Goal: Task Accomplishment & Management: Use online tool/utility

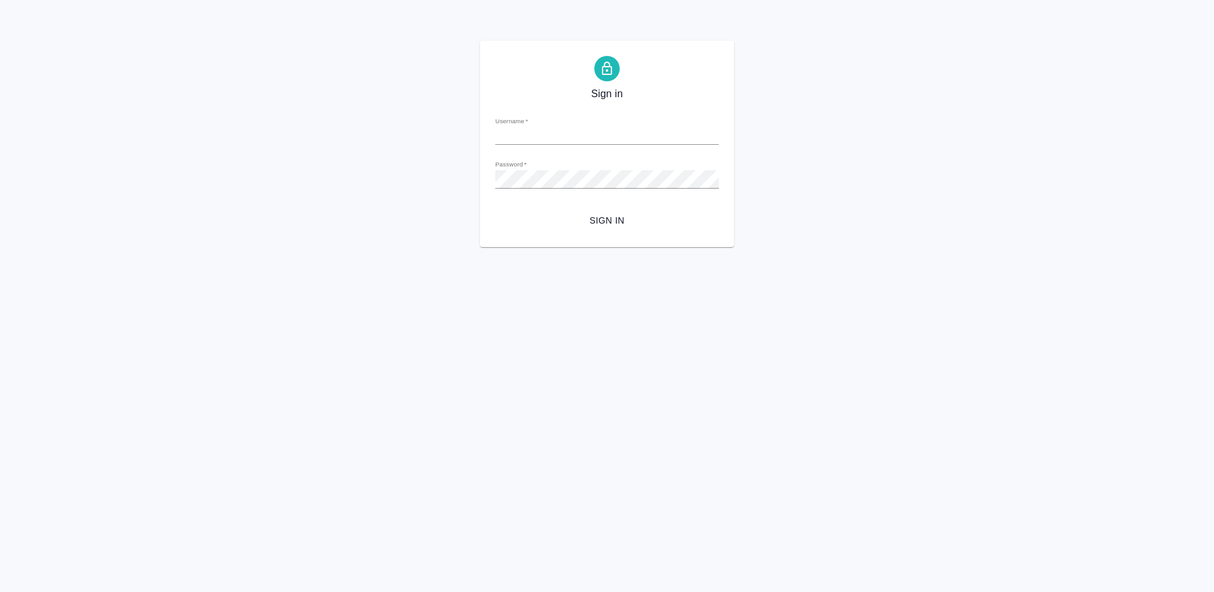
type input "e.gorchilina@awatera.com"
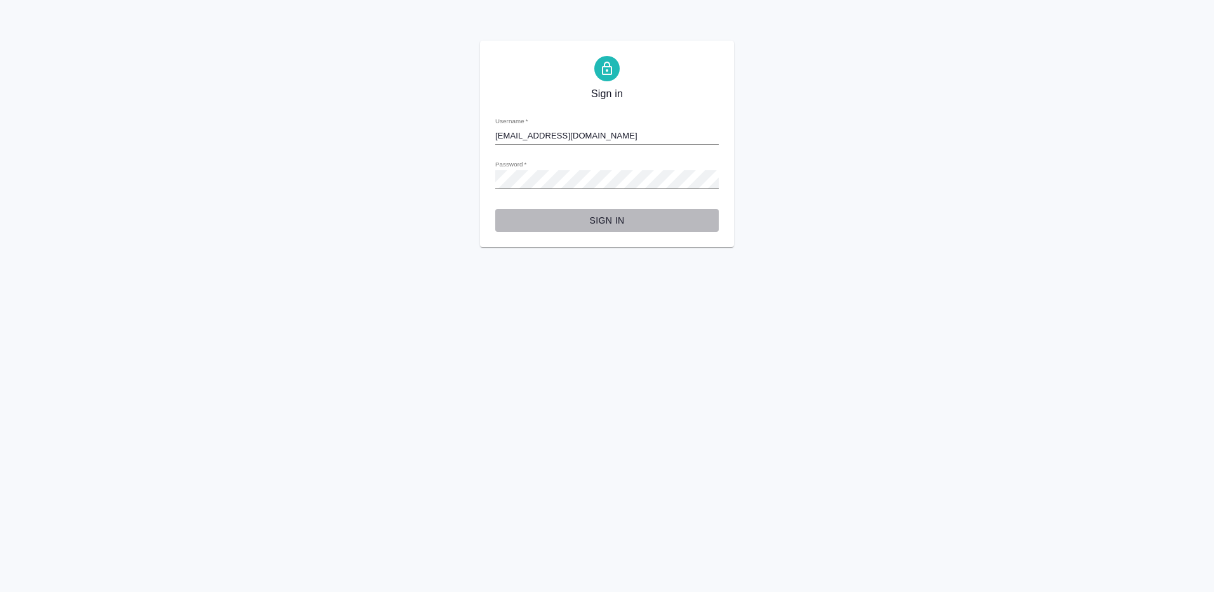
click at [604, 220] on span "Sign in" at bounding box center [606, 221] width 203 height 16
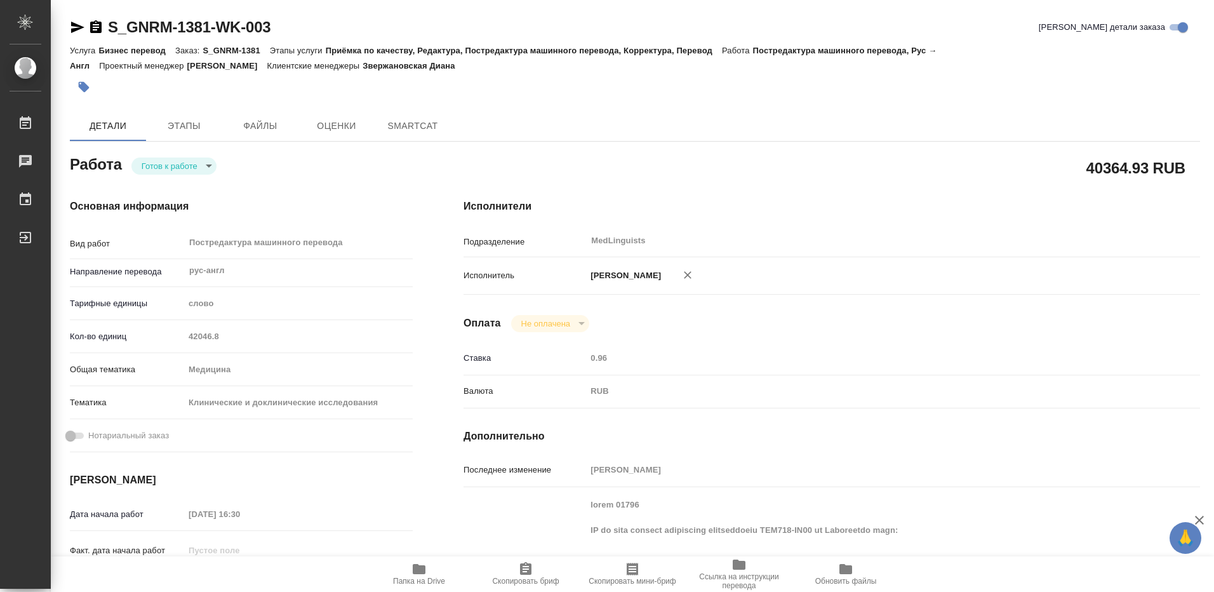
type textarea "x"
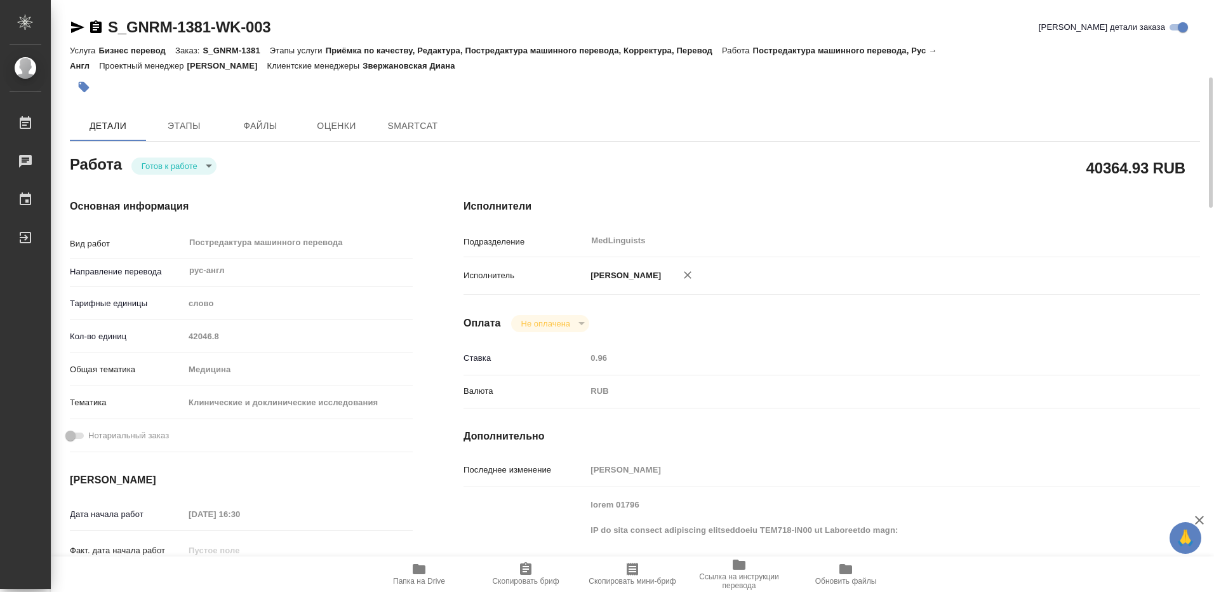
type textarea "x"
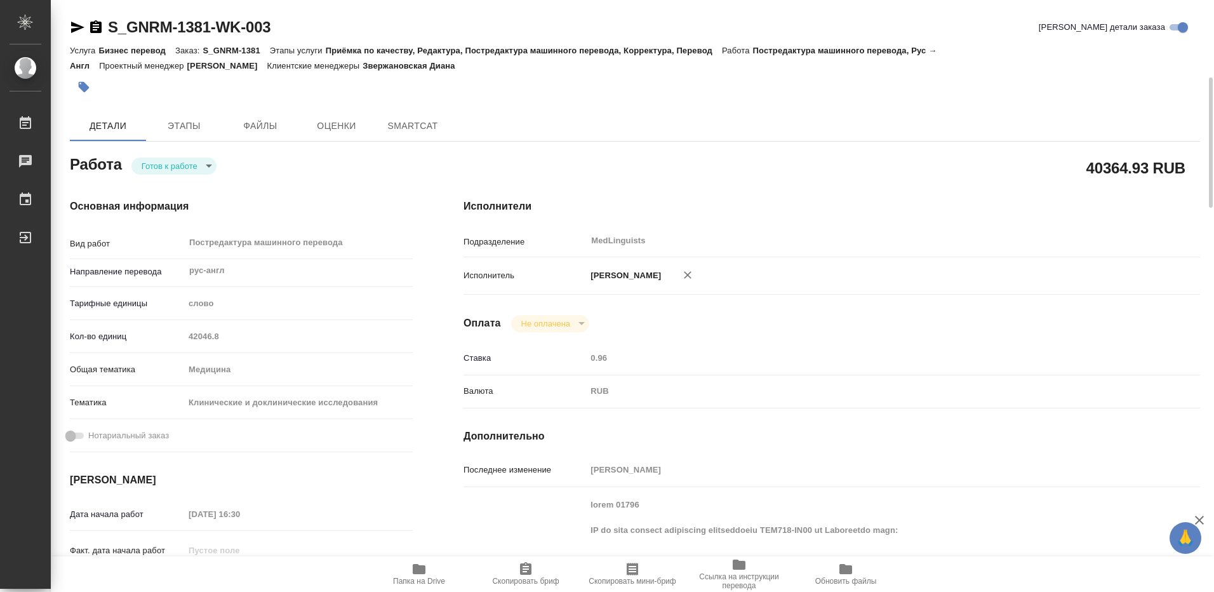
scroll to position [190, 0]
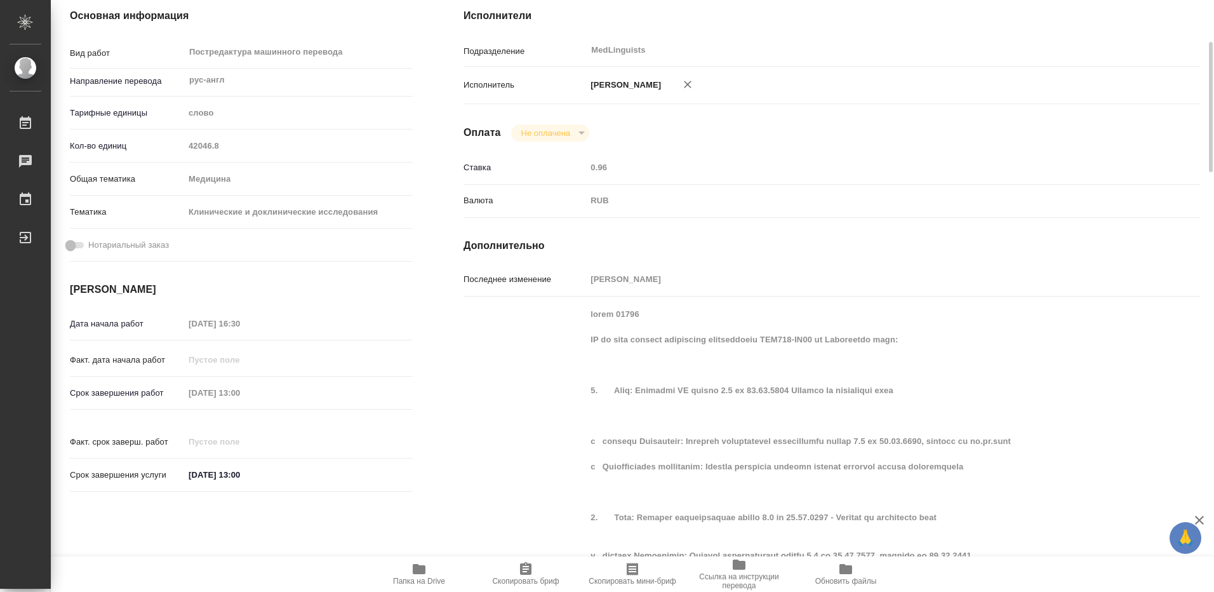
type textarea "x"
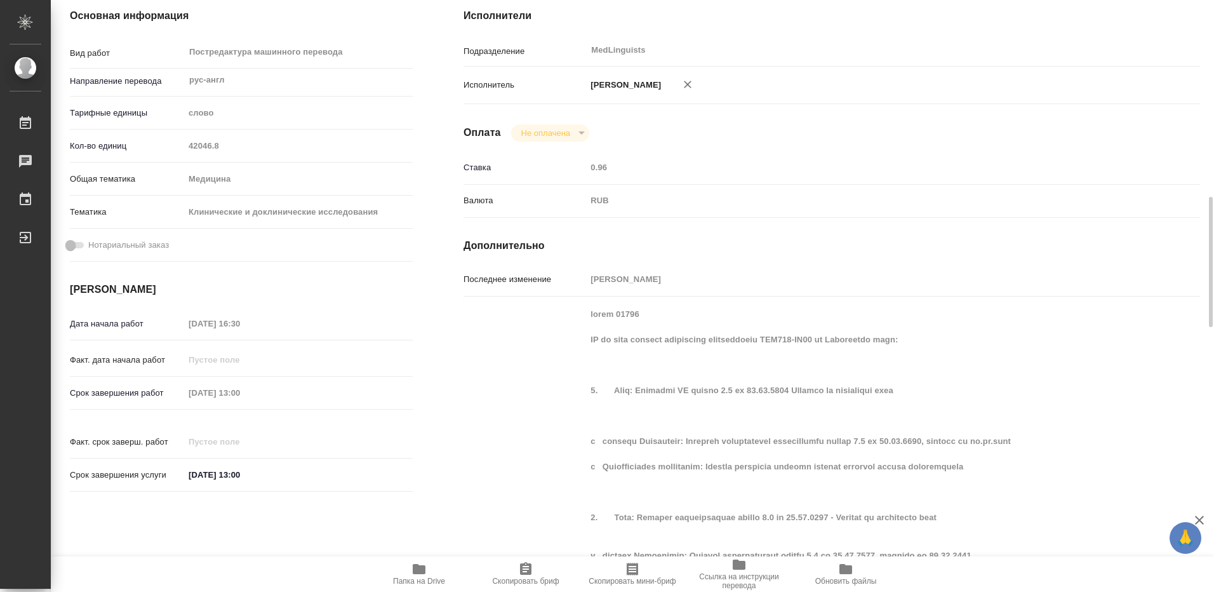
scroll to position [381, 0]
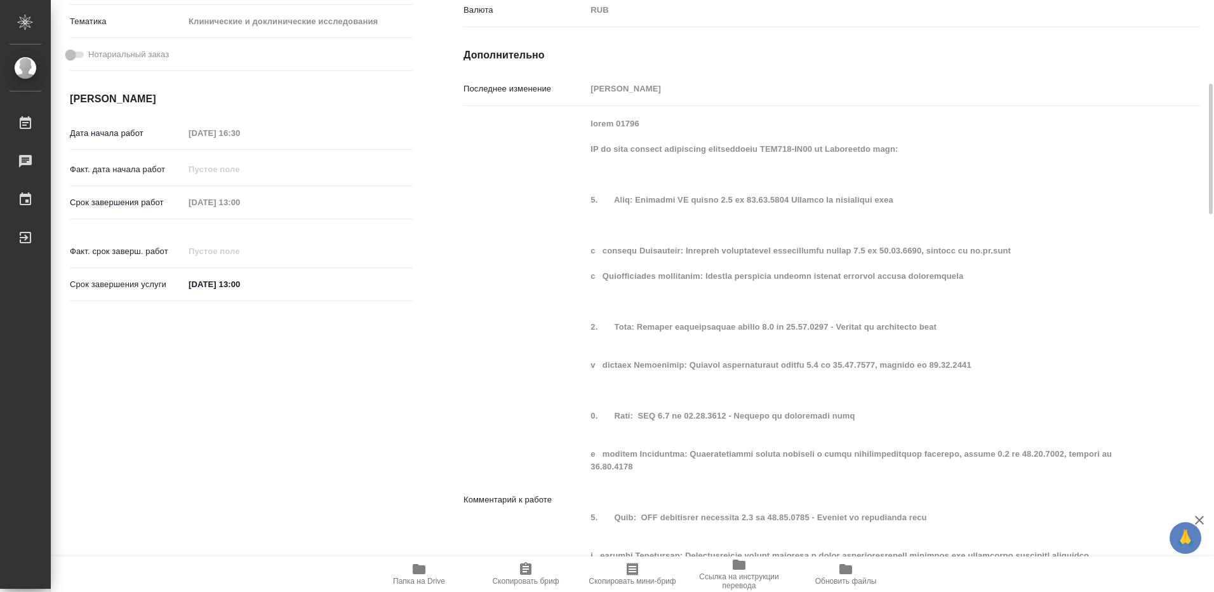
type textarea "x"
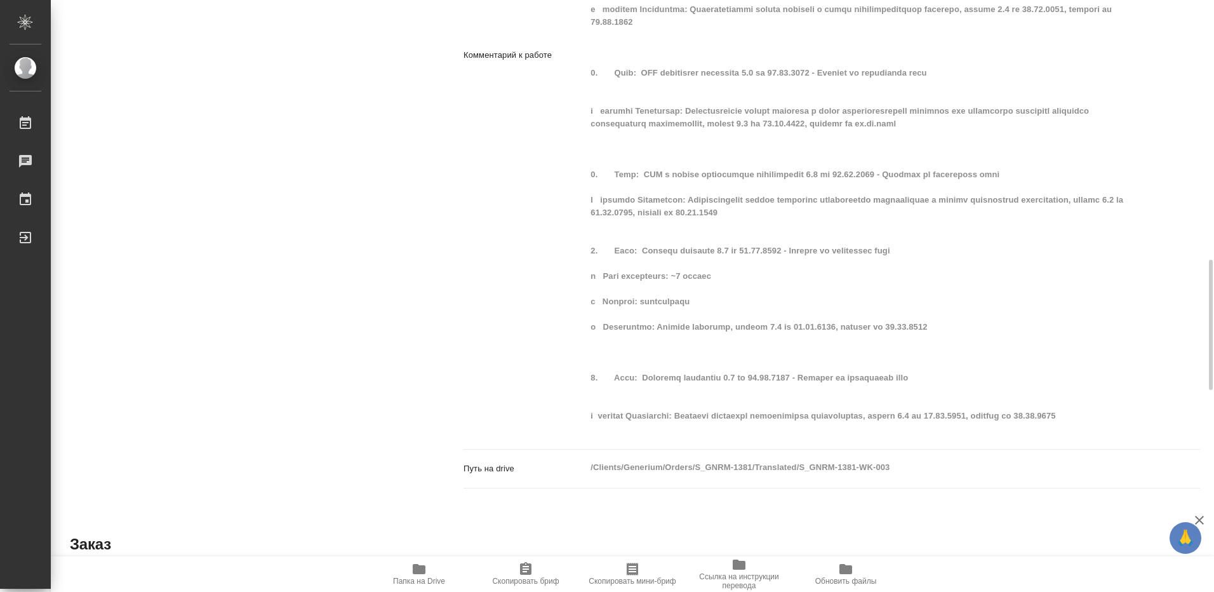
scroll to position [889, 0]
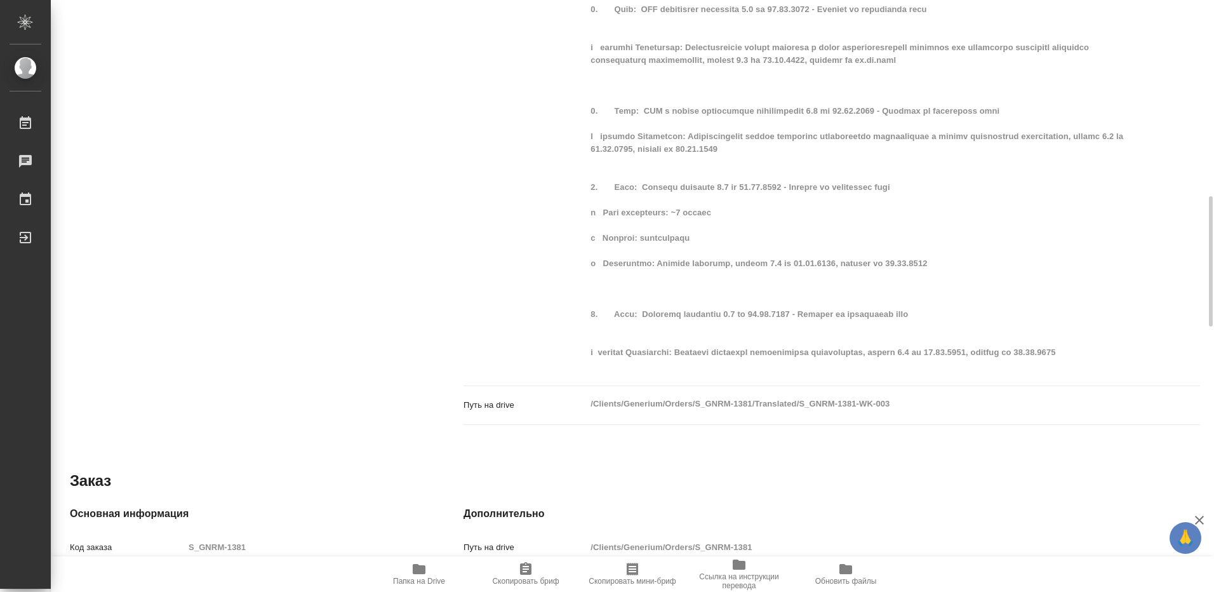
click at [414, 570] on icon "button" at bounding box center [419, 569] width 13 height 10
